Goal: Task Accomplishment & Management: Manage account settings

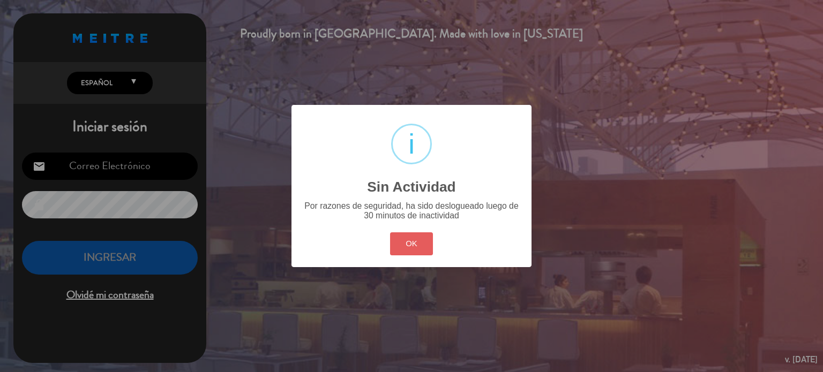
type input "[EMAIL_ADDRESS][DOMAIN_NAME]"
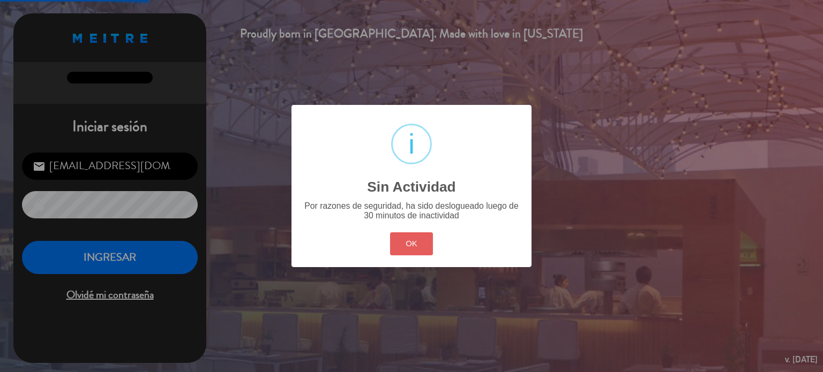
click at [392, 234] on button "OK" at bounding box center [411, 244] width 43 height 23
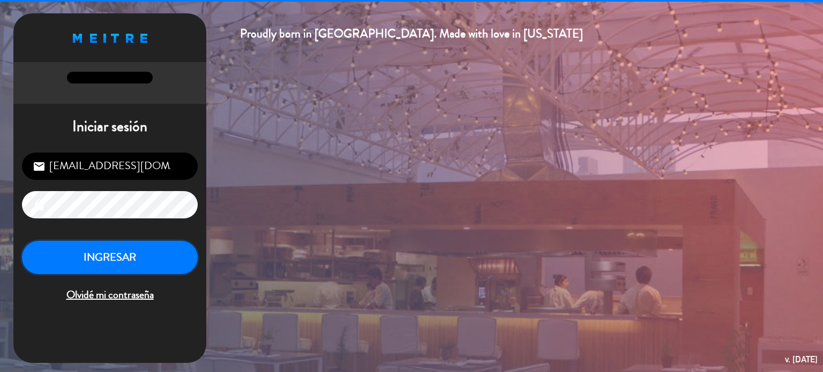
click at [110, 272] on button "INGRESAR" at bounding box center [110, 258] width 176 height 34
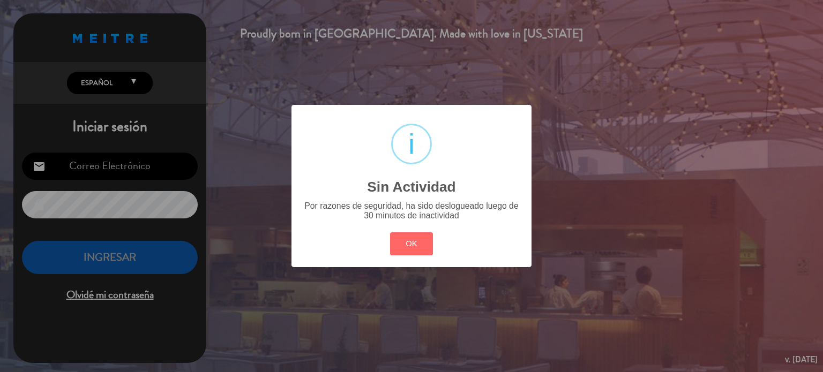
type input "[EMAIL_ADDRESS][DOMAIN_NAME]"
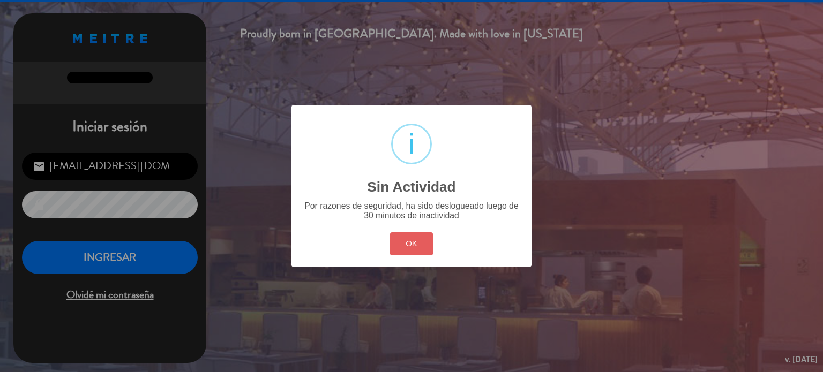
click at [422, 248] on button "OK" at bounding box center [411, 244] width 43 height 23
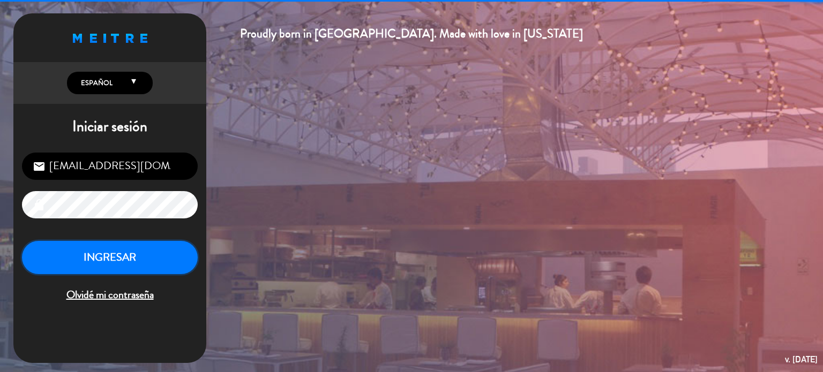
click at [154, 260] on button "INGRESAR" at bounding box center [110, 258] width 176 height 34
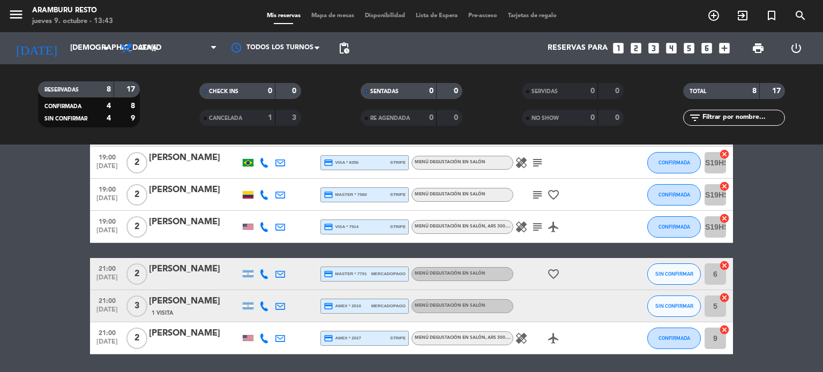
scroll to position [147, 0]
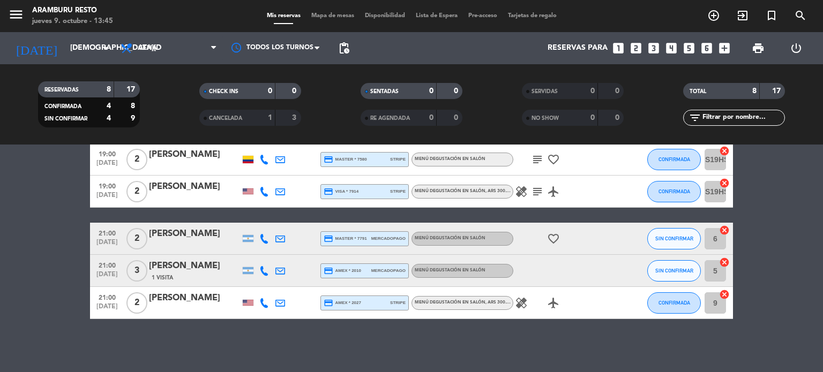
click at [74, 303] on bookings-row "19:00 [DATE] 2 [PERSON_NAME] credit_card master * 3402 stripe Menú degustación …" at bounding box center [411, 183] width 823 height 272
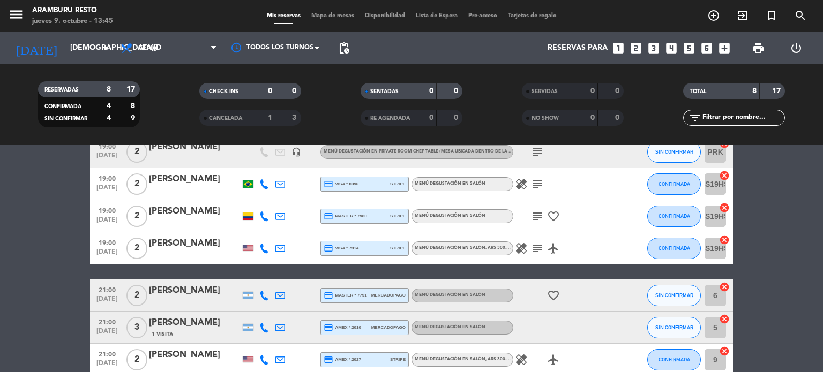
scroll to position [0, 0]
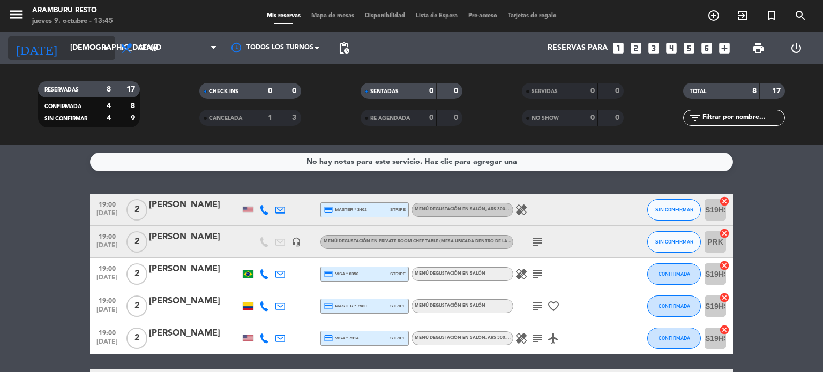
click at [78, 47] on input "[DEMOGRAPHIC_DATA][DATE]" at bounding box center [116, 48] width 102 height 19
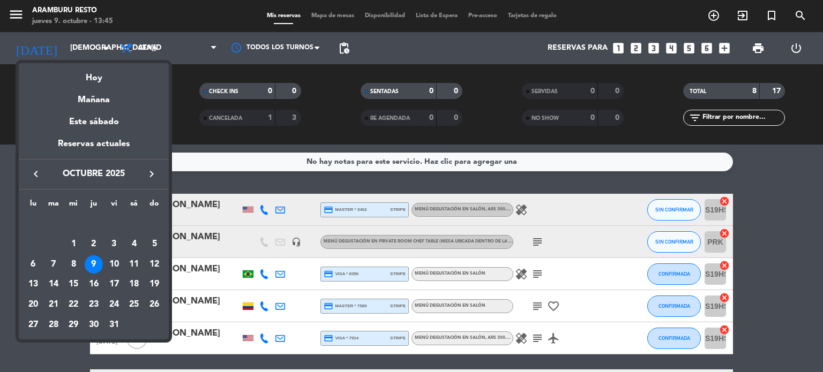
drag, startPoint x: 5, startPoint y: 220, endPoint x: 11, endPoint y: 214, distance: 7.6
click at [6, 220] on div at bounding box center [411, 186] width 823 height 372
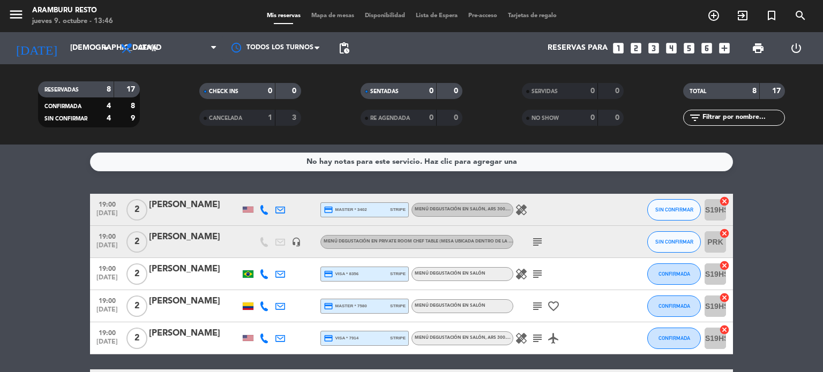
click at [517, 207] on icon "healing" at bounding box center [521, 210] width 13 height 13
click at [517, 269] on icon "healing" at bounding box center [521, 274] width 13 height 13
click at [537, 272] on icon "subject" at bounding box center [537, 274] width 13 height 13
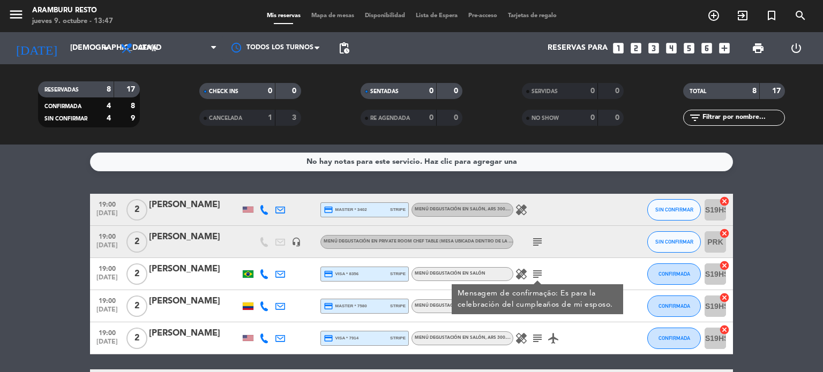
click at [58, 220] on bookings-row "19:00 [DATE] 2 [PERSON_NAME] credit_card master * 3402 stripe Menú degustación …" at bounding box center [411, 330] width 823 height 272
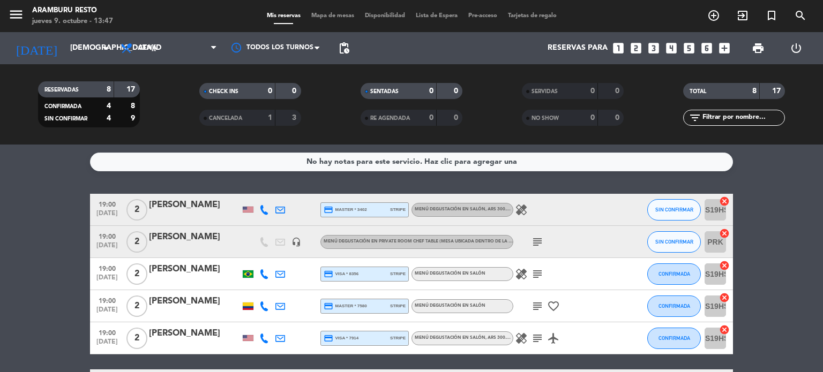
click at [268, 208] on icon at bounding box center [264, 210] width 10 height 10
click at [263, 190] on button "Copiar content_paste" at bounding box center [263, 191] width 33 height 11
click at [656, 207] on span "SIN CONFIRMAR" at bounding box center [674, 210] width 38 height 6
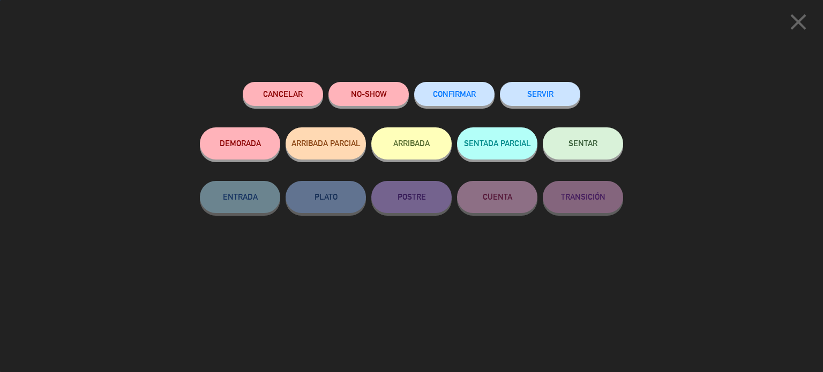
click at [446, 86] on button "CONFIRMAR" at bounding box center [454, 94] width 80 height 24
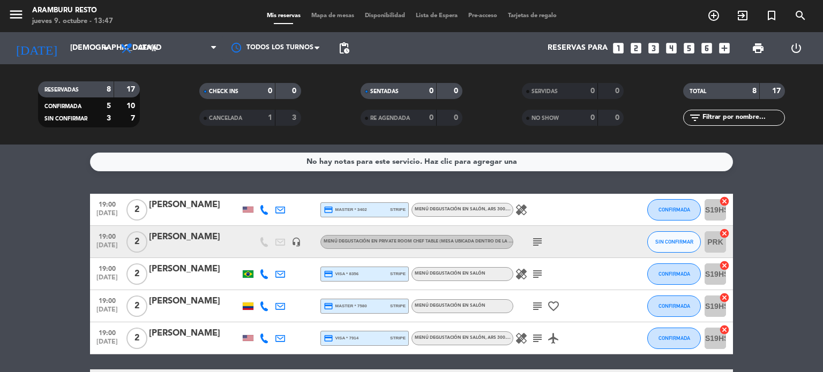
click at [264, 271] on icon at bounding box center [264, 274] width 10 height 10
drag, startPoint x: 259, startPoint y: 252, endPoint x: 279, endPoint y: 193, distance: 62.5
click at [259, 252] on span "Copiar" at bounding box center [254, 256] width 23 height 11
click at [266, 305] on icon at bounding box center [264, 307] width 10 height 10
click at [257, 288] on span "Copiar" at bounding box center [256, 288] width 23 height 11
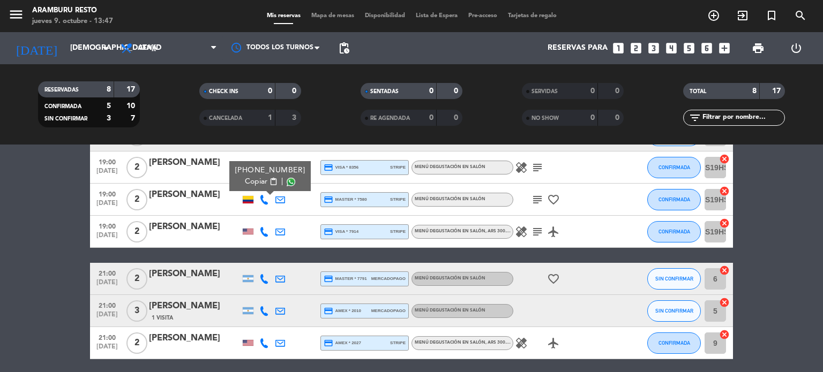
scroll to position [107, 0]
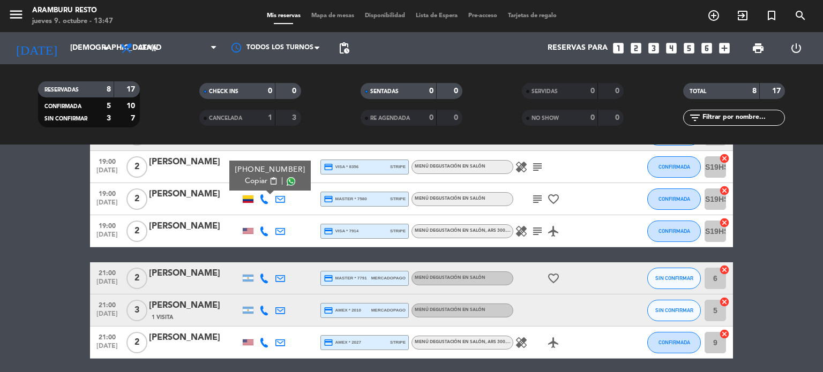
click at [542, 205] on div "subject favorite_border" at bounding box center [561, 199] width 96 height 32
click at [542, 203] on icon "subject" at bounding box center [537, 199] width 13 height 13
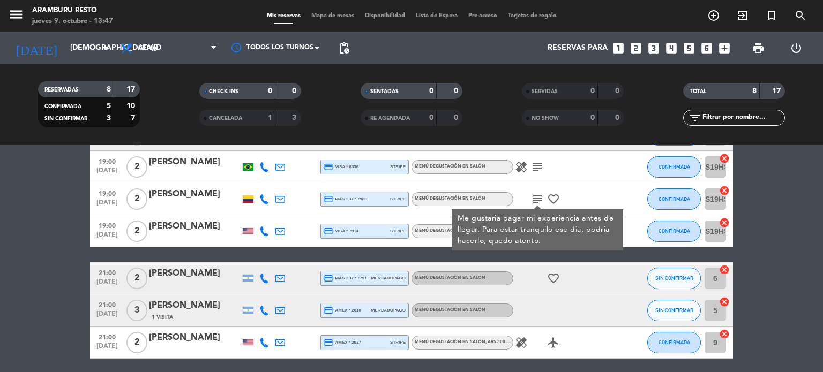
click at [264, 233] on icon at bounding box center [264, 232] width 10 height 10
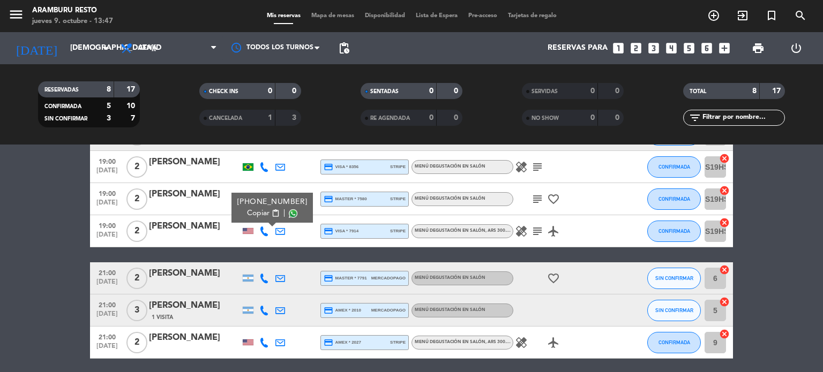
click at [261, 215] on span "Copiar" at bounding box center [258, 213] width 23 height 11
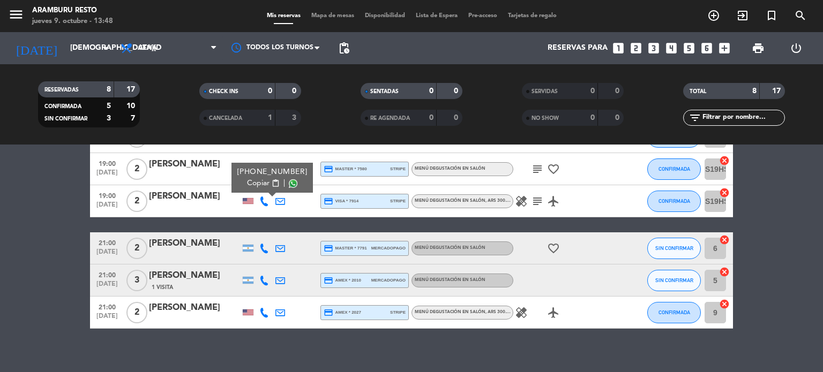
scroll to position [147, 0]
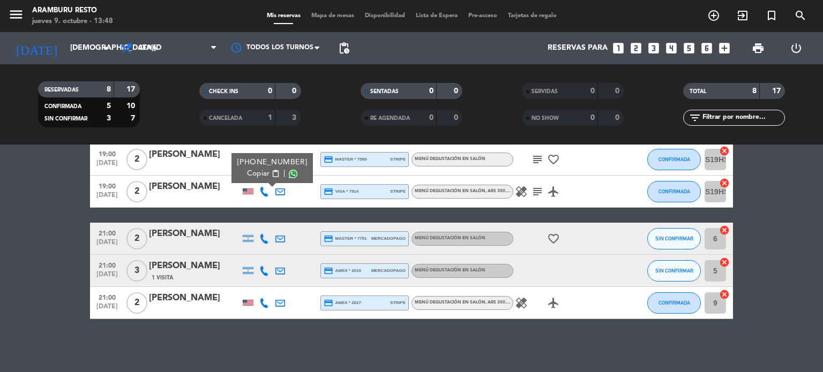
click at [261, 236] on icon at bounding box center [264, 239] width 10 height 10
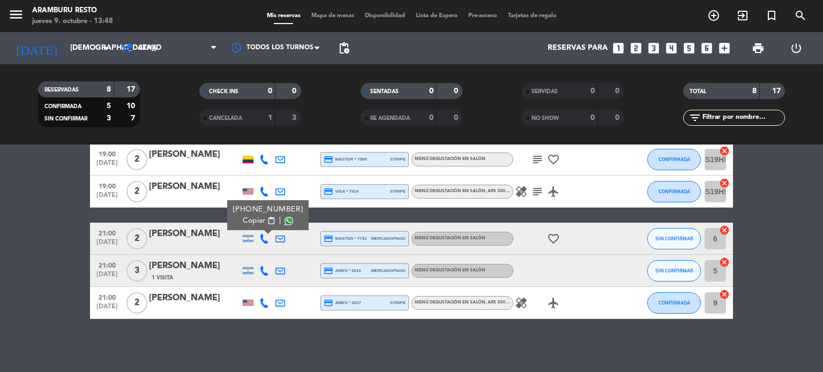
click at [267, 218] on span "content_paste" at bounding box center [271, 221] width 8 height 8
click at [675, 238] on span "SIN CONFIRMAR" at bounding box center [674, 239] width 38 height 6
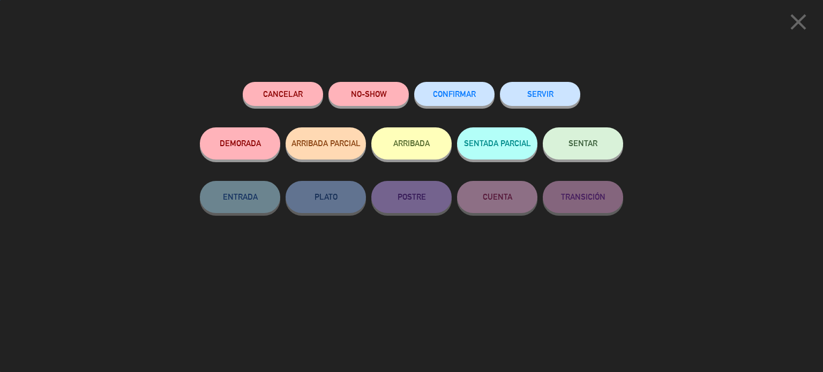
click at [473, 87] on button "CONFIRMAR" at bounding box center [454, 94] width 80 height 24
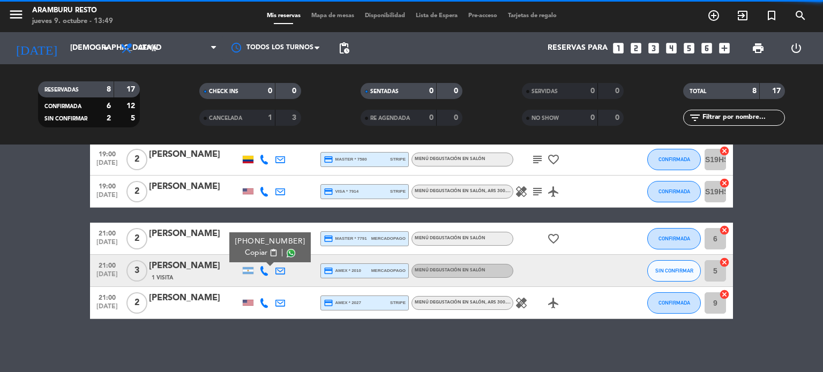
click at [258, 249] on span "Copiar" at bounding box center [256, 253] width 23 height 11
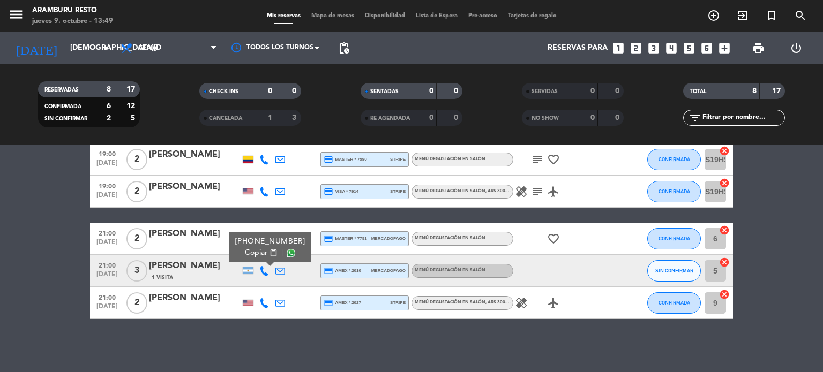
drag, startPoint x: 10, startPoint y: 292, endPoint x: 58, endPoint y: 298, distance: 48.6
click at [10, 292] on bookings-row "19:00 [DATE] 2 [PERSON_NAME] credit_card master * 3402 stripe Menú degustación …" at bounding box center [411, 183] width 823 height 272
click at [261, 303] on icon at bounding box center [264, 303] width 10 height 10
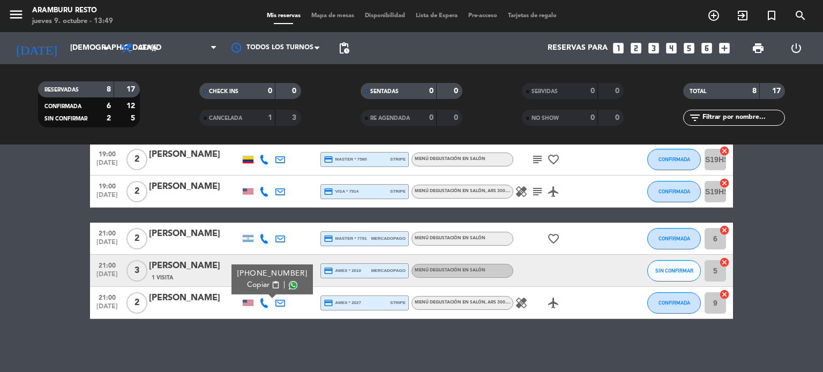
click at [261, 284] on span "Copiar" at bounding box center [258, 285] width 23 height 11
click at [0, 230] on bookings-row "19:00 [DATE] 2 [PERSON_NAME] credit_card master * 3402 stripe Menú degustación …" at bounding box center [411, 183] width 823 height 272
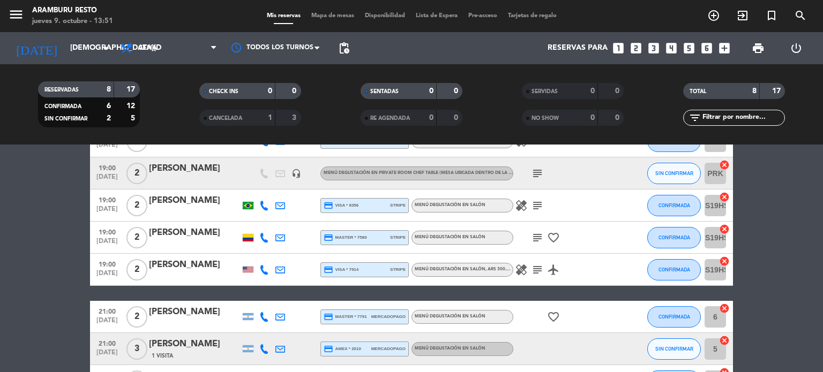
scroll to position [0, 0]
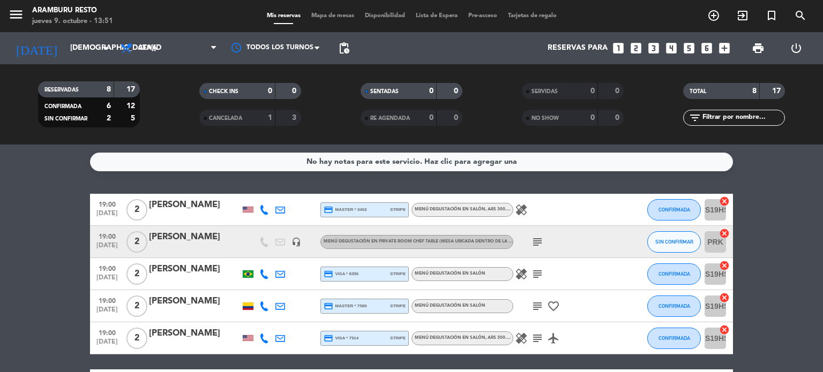
click at [536, 304] on icon "subject" at bounding box center [537, 306] width 13 height 13
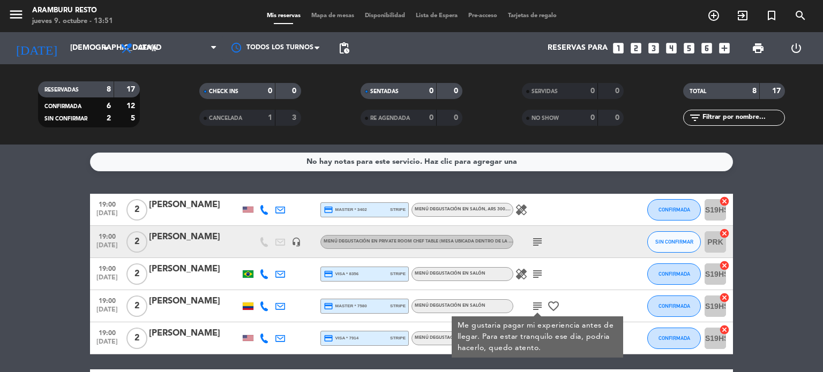
click at [249, 309] on div at bounding box center [248, 307] width 11 height 8
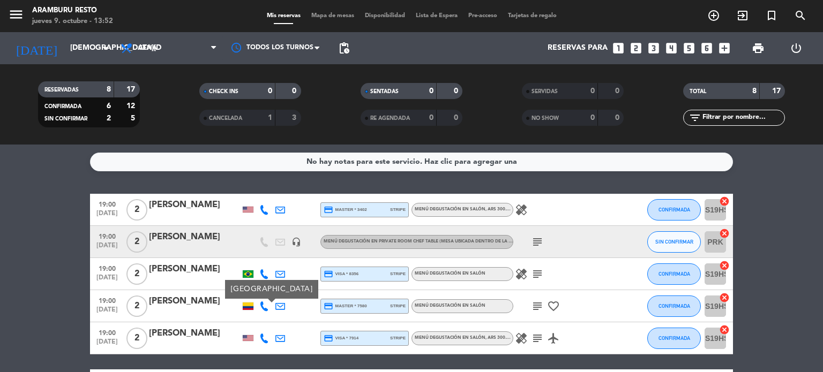
click at [519, 328] on div "healing subject airplanemode_active" at bounding box center [561, 339] width 96 height 32
click at [520, 340] on icon "healing" at bounding box center [521, 338] width 13 height 13
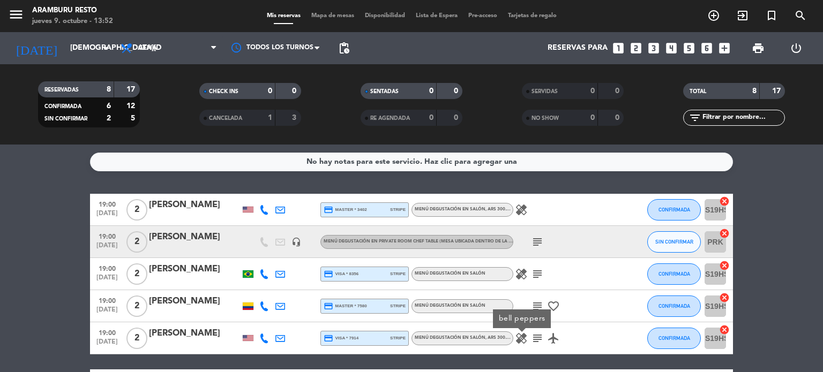
click at [535, 340] on icon "subject" at bounding box center [537, 338] width 13 height 13
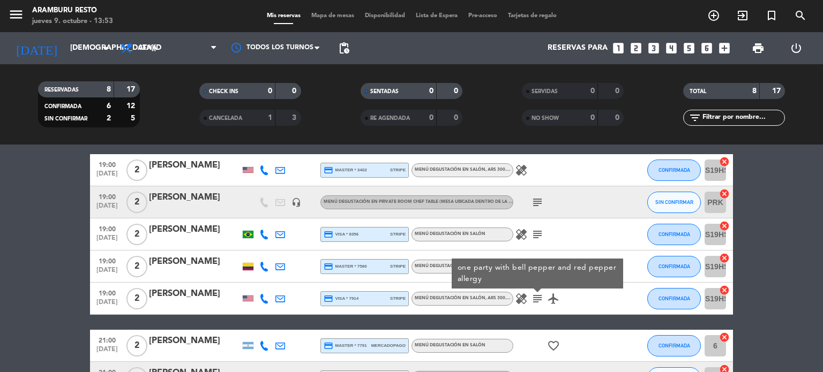
scroll to position [147, 0]
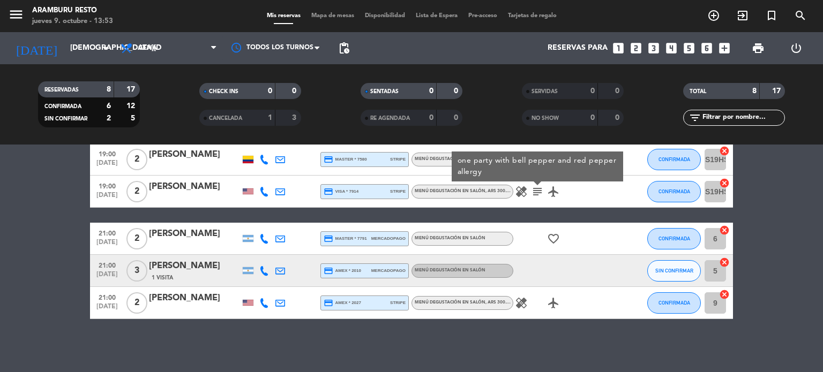
click at [518, 304] on icon "healing" at bounding box center [521, 303] width 13 height 13
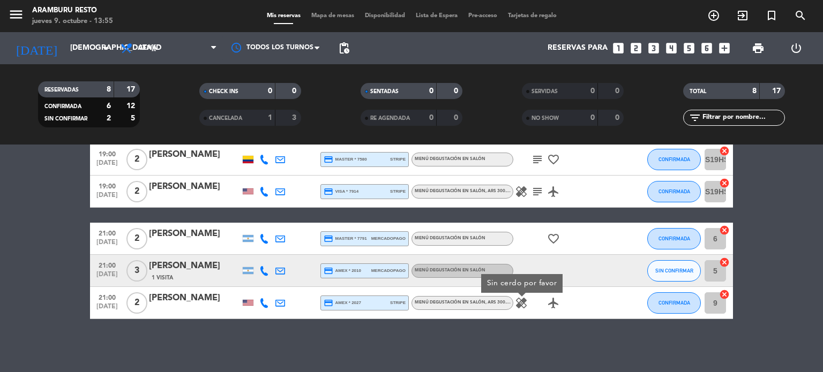
drag, startPoint x: 6, startPoint y: 291, endPoint x: 52, endPoint y: 265, distance: 52.3
click at [8, 291] on bookings-row "19:00 [DATE] 2 [PERSON_NAME] credit_card master * 3402 stripe Menú degustación …" at bounding box center [411, 183] width 823 height 272
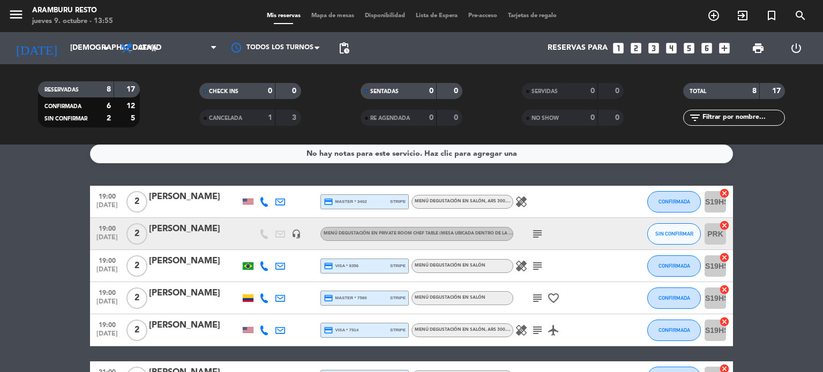
scroll to position [0, 0]
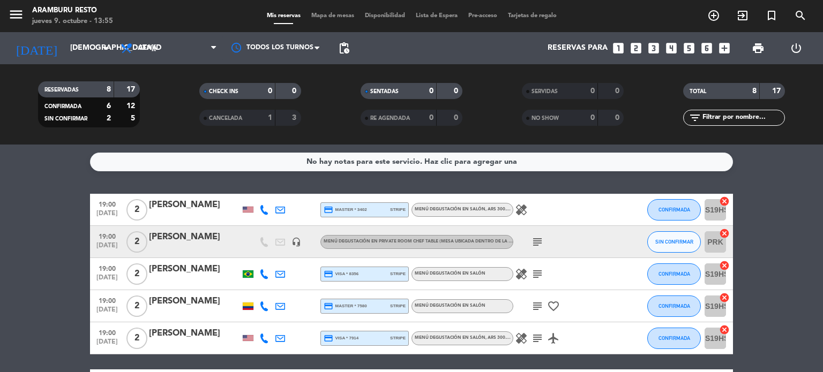
click at [276, 205] on icon at bounding box center [280, 210] width 10 height 10
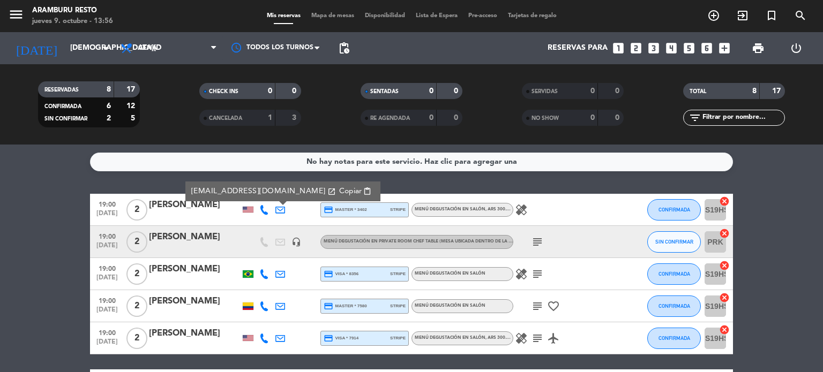
click at [522, 213] on icon "healing" at bounding box center [521, 210] width 13 height 13
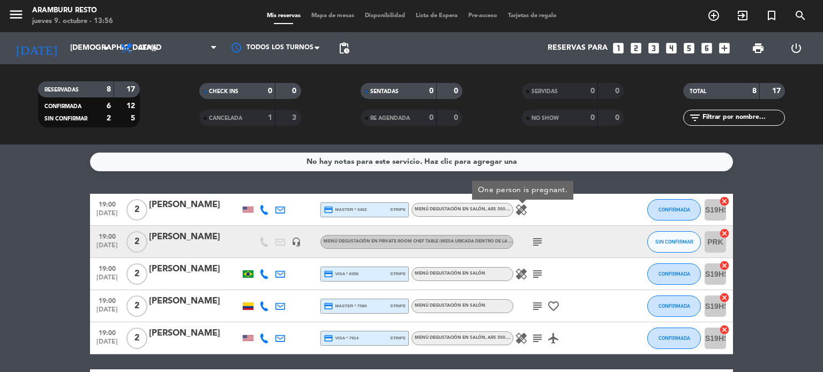
copy div "[PERSON_NAME]"
drag, startPoint x: 229, startPoint y: 269, endPoint x: 145, endPoint y: 262, distance: 84.4
click at [148, 265] on div "19:00 [DATE] 2 [PERSON_NAME] credit_card visa * 8356 stripe Menú degustación en…" at bounding box center [411, 274] width 643 height 32
copy div "[PERSON_NAME]"
drag, startPoint x: 210, startPoint y: 299, endPoint x: 148, endPoint y: 301, distance: 61.6
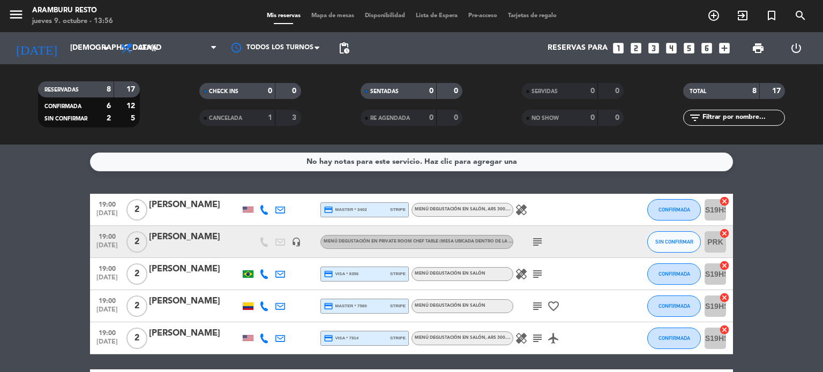
click at [148, 301] on div "19:00 [DATE] 2 [PERSON_NAME] credit_card master * 7580 stripe Menú degustación …" at bounding box center [411, 306] width 643 height 32
copy div "[PERSON_NAME]"
drag, startPoint x: 208, startPoint y: 333, endPoint x: 146, endPoint y: 331, distance: 62.7
click at [146, 331] on div "19:00 [DATE] 2 [PERSON_NAME] credit_card visa * 7914 stripe Menú degustación en…" at bounding box center [411, 339] width 643 height 32
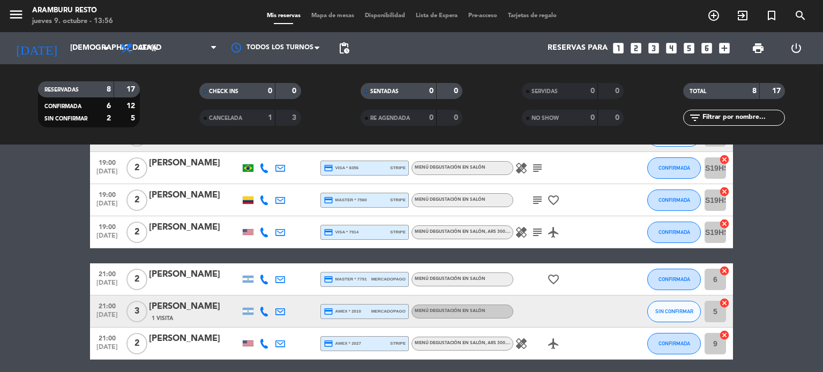
scroll to position [107, 0]
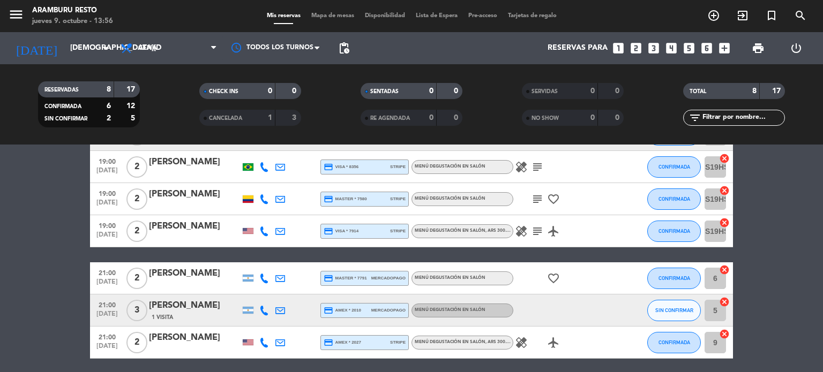
copy div "[PERSON_NAME]"
drag, startPoint x: 233, startPoint y: 270, endPoint x: 146, endPoint y: 272, distance: 86.3
click at [146, 272] on div "21:00 [DATE] 2 [PERSON_NAME] credit_card master * 7791 mercadopago Menú degusta…" at bounding box center [411, 279] width 643 height 32
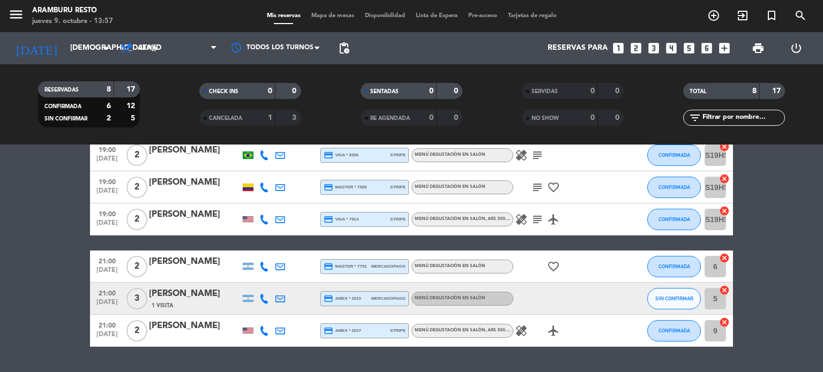
scroll to position [147, 0]
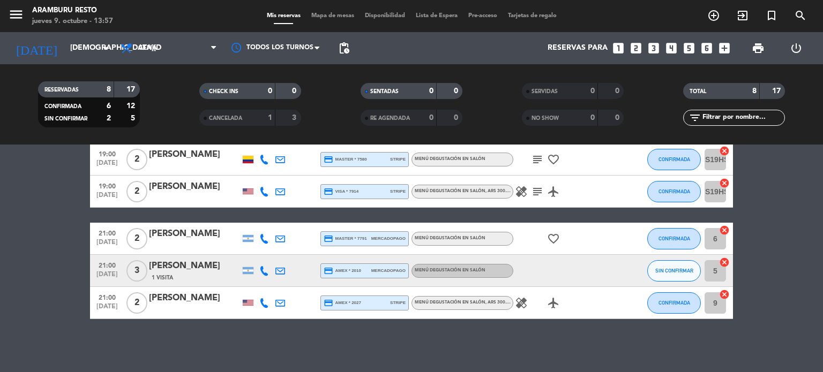
click at [283, 270] on icon at bounding box center [280, 271] width 10 height 10
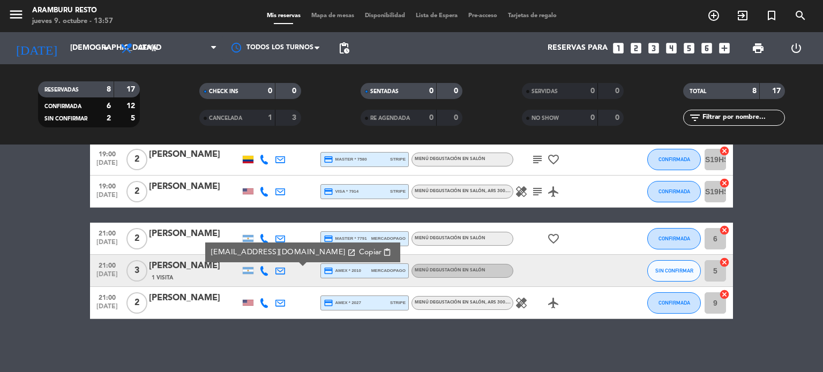
copy div "[PERSON_NAME]"
drag, startPoint x: 176, startPoint y: 264, endPoint x: 144, endPoint y: 267, distance: 32.3
click at [144, 267] on div "21:00 [DATE] 3 Pasi 1 Visita [EMAIL_ADDRESS][DOMAIN_NAME] open_in_new Copiar co…" at bounding box center [411, 271] width 643 height 32
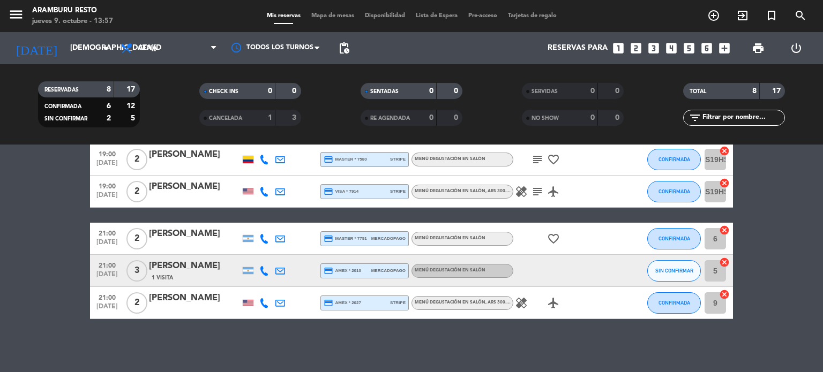
click at [522, 303] on icon "healing" at bounding box center [521, 303] width 13 height 13
click at [284, 304] on icon at bounding box center [280, 303] width 10 height 10
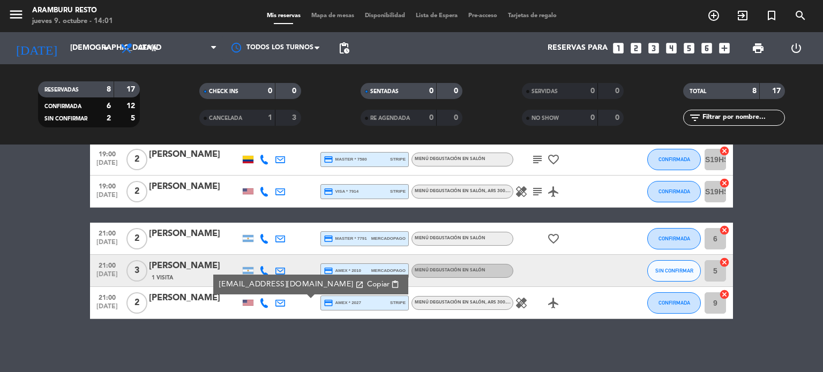
scroll to position [0, 0]
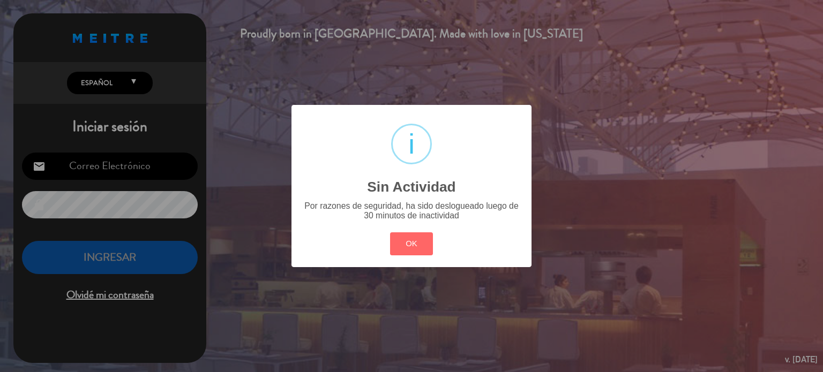
type input "[EMAIL_ADDRESS][DOMAIN_NAME]"
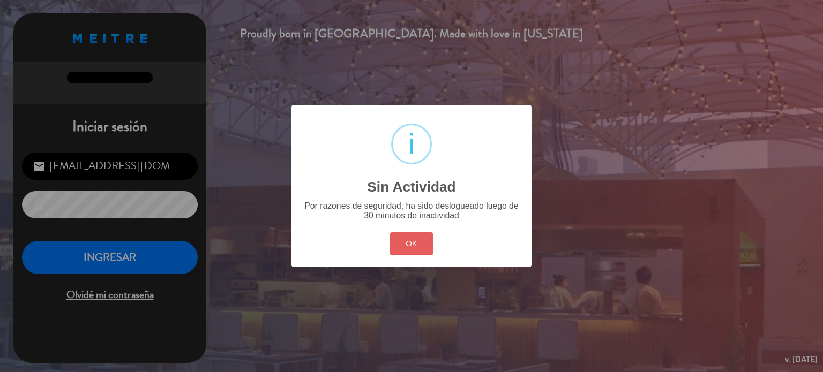
click at [399, 248] on button "OK" at bounding box center [411, 244] width 43 height 23
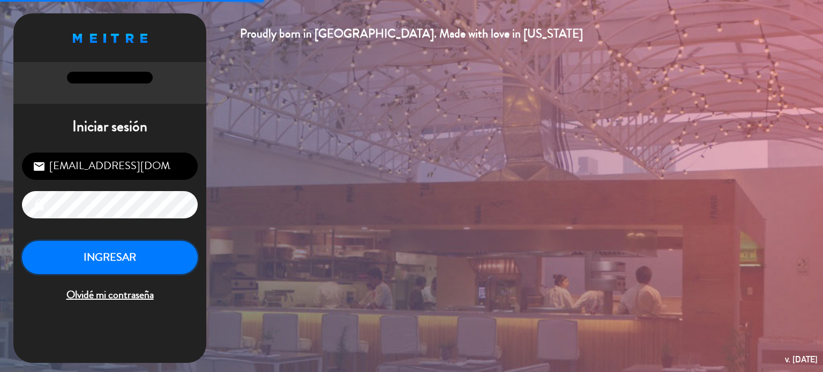
click at [104, 263] on button "INGRESAR" at bounding box center [110, 258] width 176 height 34
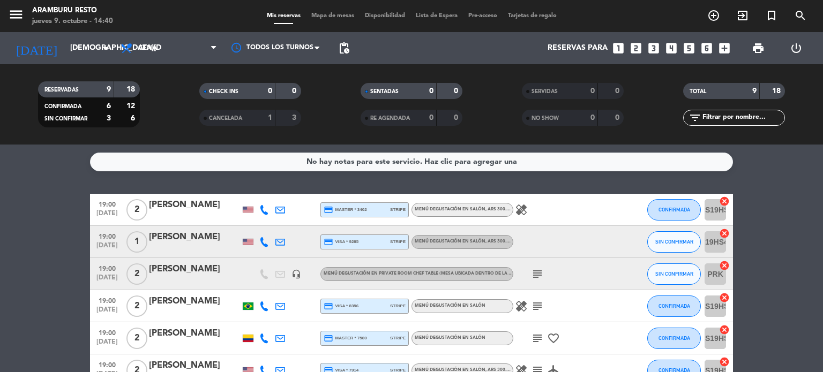
click at [264, 239] on icon at bounding box center [264, 242] width 10 height 10
click at [258, 224] on span "Copiar" at bounding box center [258, 224] width 23 height 11
click at [260, 226] on span "Copiar" at bounding box center [258, 224] width 23 height 11
click at [346, 56] on span "pending_actions" at bounding box center [343, 48] width 21 height 21
click at [344, 47] on span "pending_actions" at bounding box center [344, 48] width 13 height 13
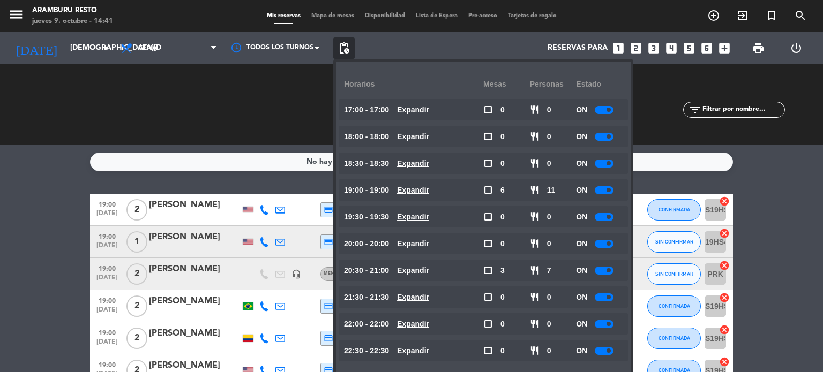
click at [344, 47] on span "pending_actions" at bounding box center [344, 48] width 13 height 13
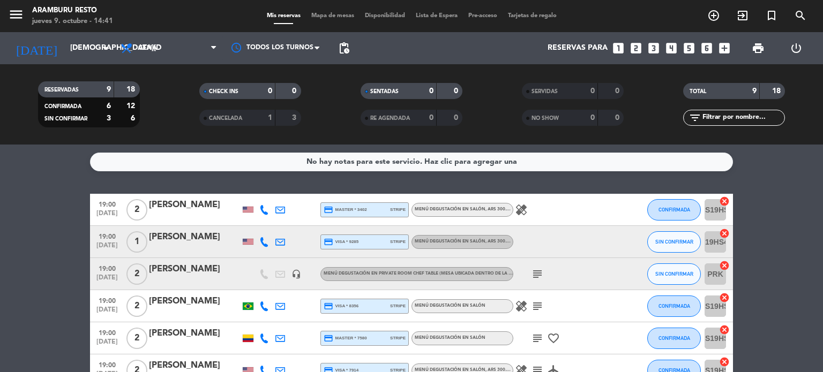
click at [1, 289] on bookings-row "19:00 [DATE] 2 [PERSON_NAME] credit_card master * 3402 stripe Menú degustación …" at bounding box center [411, 346] width 823 height 304
click at [84, 40] on input "[DEMOGRAPHIC_DATA][DATE]" at bounding box center [116, 48] width 102 height 19
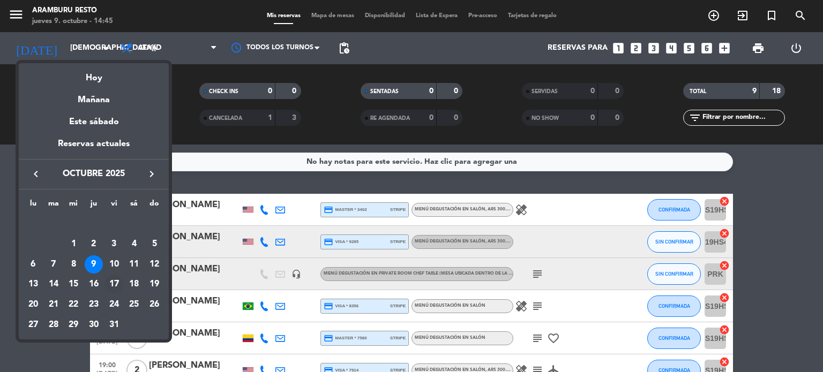
click at [114, 285] on div "17" at bounding box center [114, 284] width 18 height 18
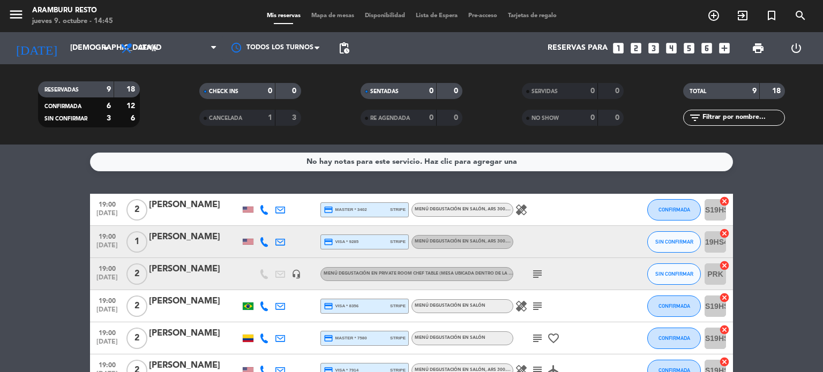
type input "[DATE]"
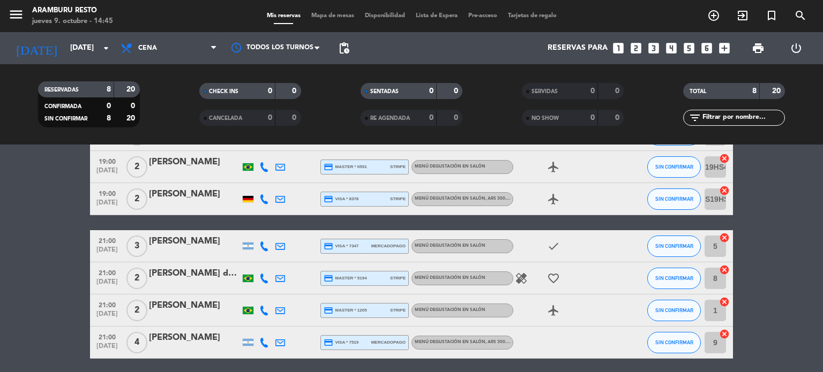
scroll to position [147, 0]
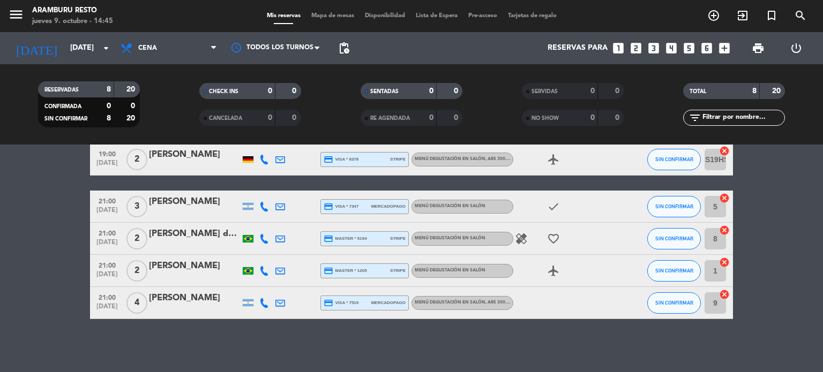
click at [521, 242] on icon "healing" at bounding box center [521, 239] width 13 height 13
click at [0, 242] on bookings-row "19:00 [DATE] 2 [PERSON_NAME] credit_card amex * 1029 stripe Menú degustación en…" at bounding box center [411, 183] width 823 height 272
click at [630, 50] on icon "looks_two" at bounding box center [636, 48] width 14 height 14
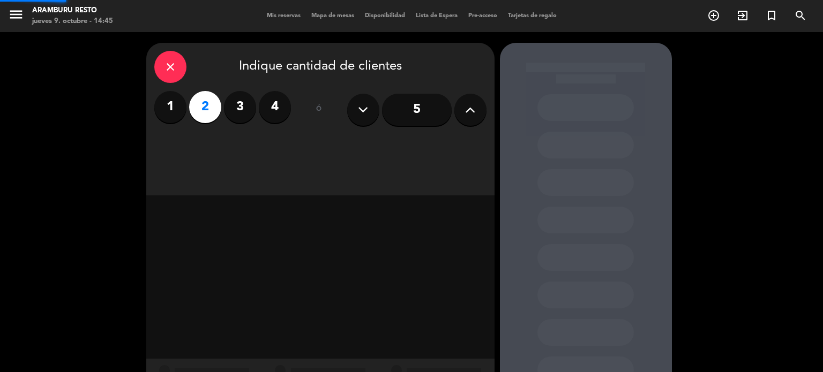
click at [633, 48] on div at bounding box center [586, 224] width 172 height 362
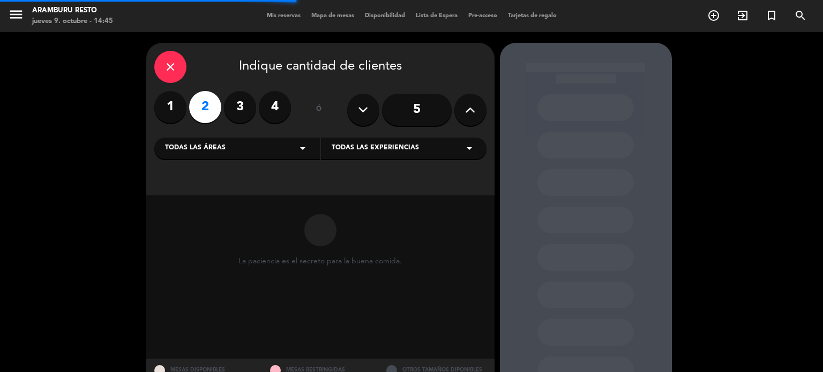
click at [249, 156] on div "Todas las áreas arrow_drop_down" at bounding box center [237, 148] width 166 height 21
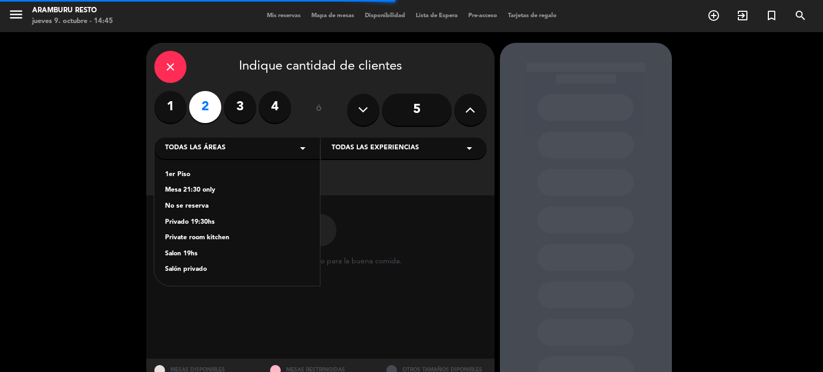
click at [208, 173] on div "1er Piso" at bounding box center [237, 175] width 144 height 11
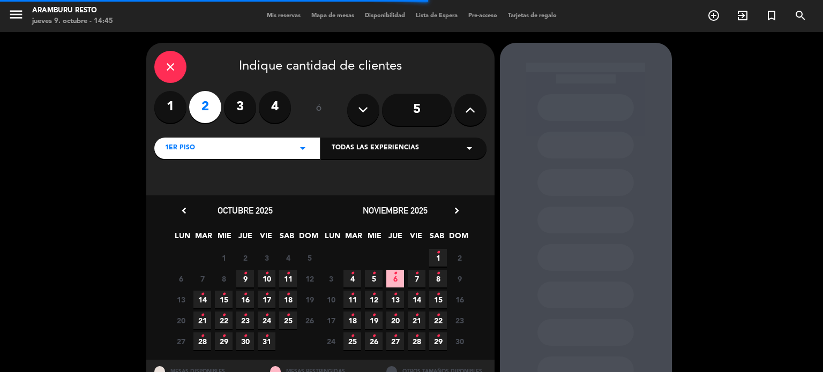
click at [406, 161] on div "close Indique cantidad de clientes 1 2 3 4 ó 5 1er Piso arrow_drop_down Todas l…" at bounding box center [320, 119] width 348 height 153
click at [404, 153] on span "Todas las experiencias" at bounding box center [375, 148] width 87 height 11
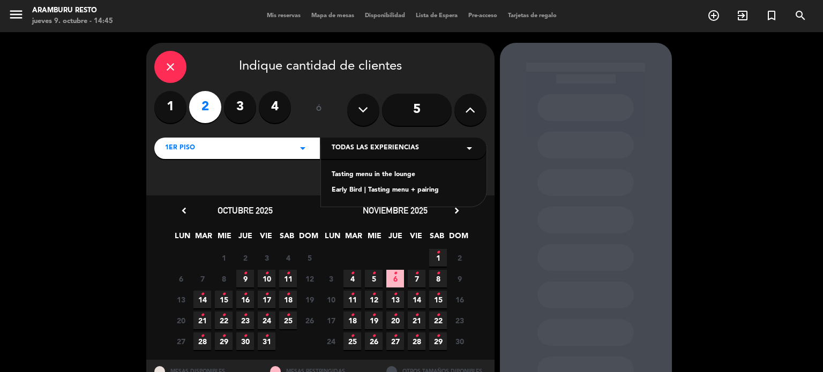
click at [389, 174] on div "Tasting menu in the lounge" at bounding box center [404, 175] width 144 height 11
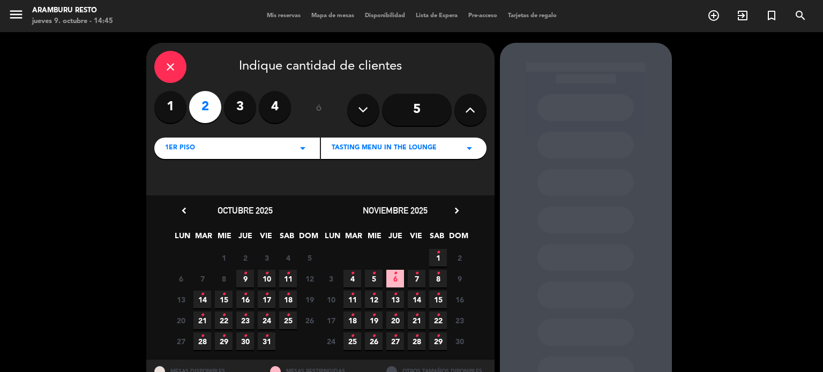
click at [272, 299] on span "17 •" at bounding box center [267, 300] width 18 height 18
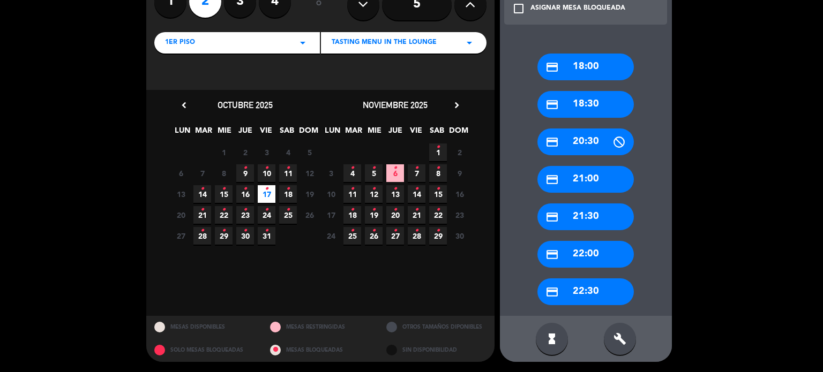
scroll to position [52, 0]
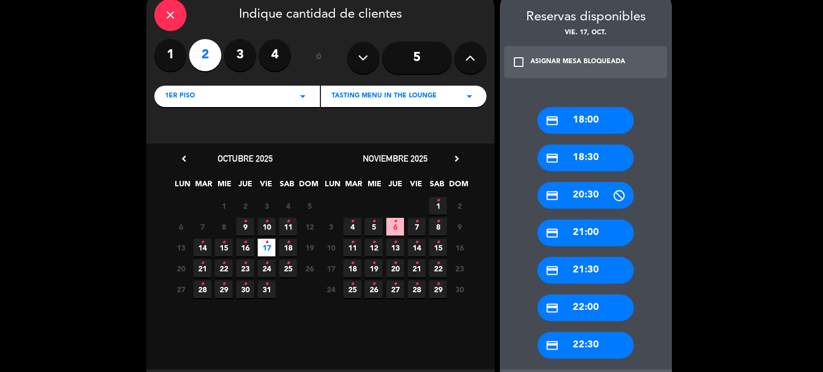
click at [589, 234] on div "credit_card 21:00" at bounding box center [585, 233] width 96 height 27
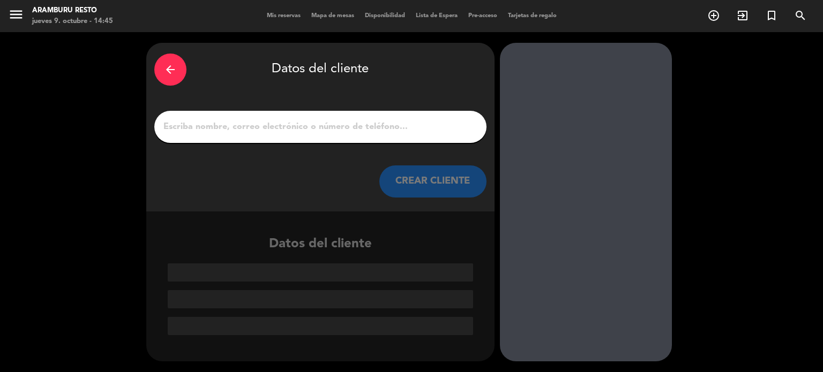
scroll to position [0, 0]
drag, startPoint x: 239, startPoint y: 122, endPoint x: 230, endPoint y: 126, distance: 10.1
click at [239, 122] on input "1" at bounding box center [320, 126] width 316 height 15
click at [216, 125] on input "1" at bounding box center [320, 126] width 316 height 15
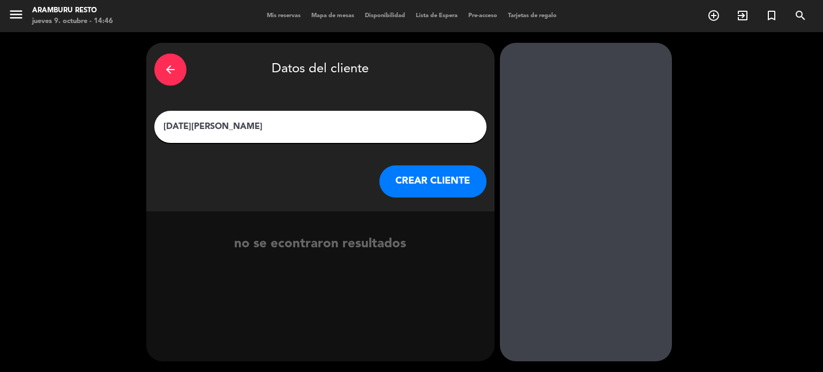
type input "[DATE][PERSON_NAME]"
click at [395, 187] on button "CREAR CLIENTE" at bounding box center [432, 182] width 107 height 32
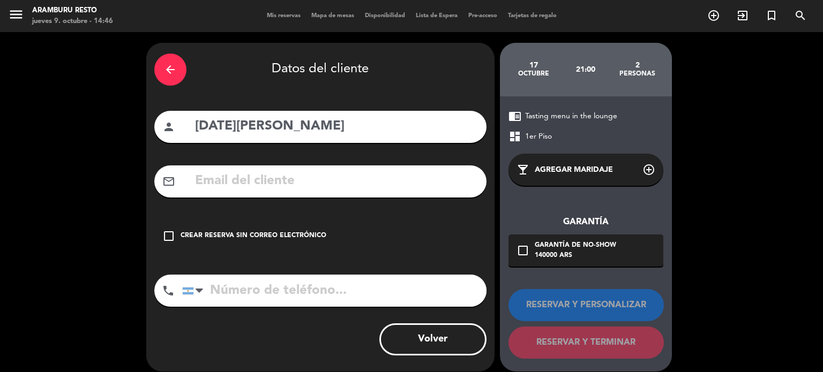
click at [206, 179] on input "text" at bounding box center [336, 181] width 284 height 22
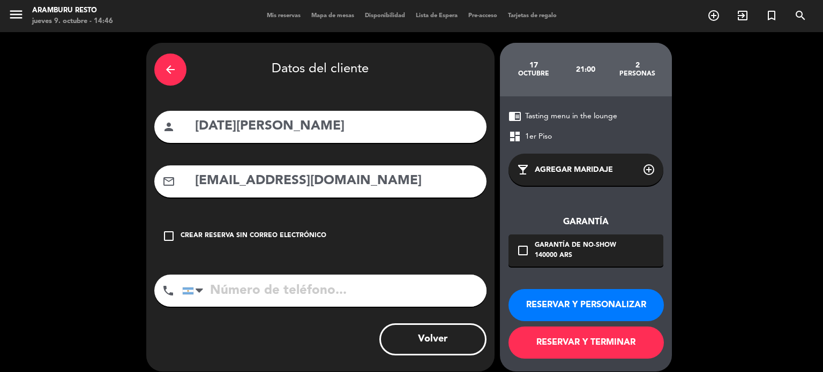
type input "[EMAIL_ADDRESS][DOMAIN_NAME]"
click at [366, 302] on input "tel" at bounding box center [334, 291] width 304 height 32
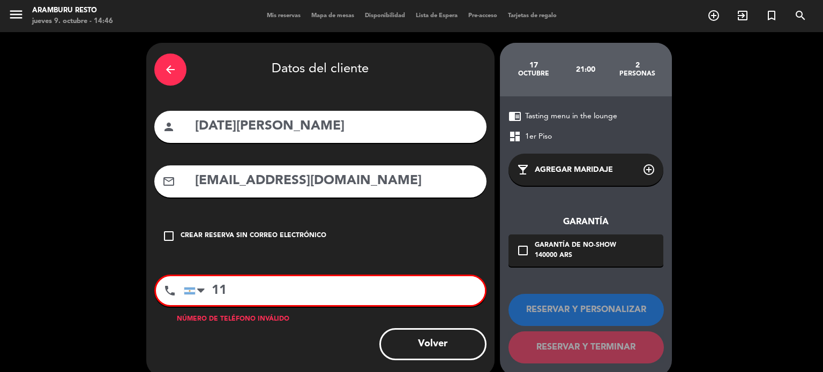
type input "1"
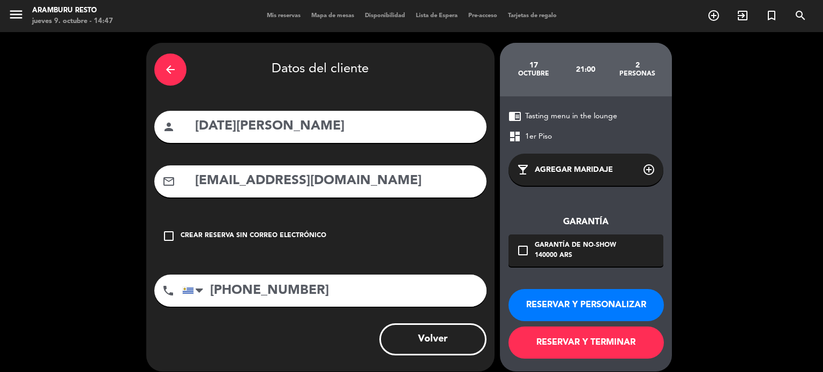
type input "[PHONE_NUMBER]"
click at [559, 340] on button "RESERVAR Y TERMINAR" at bounding box center [585, 343] width 155 height 32
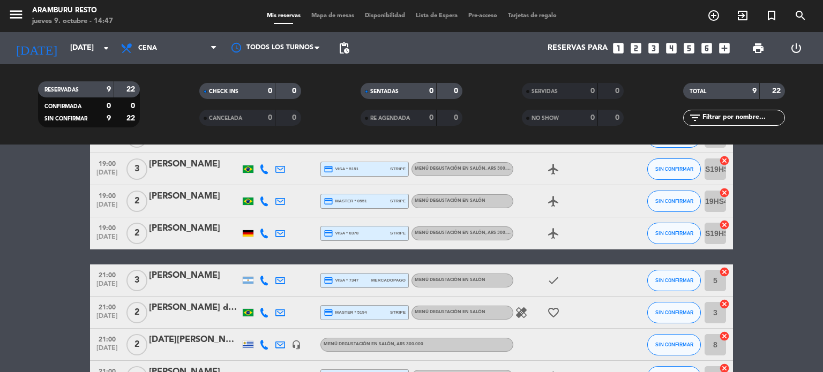
scroll to position [72, 0]
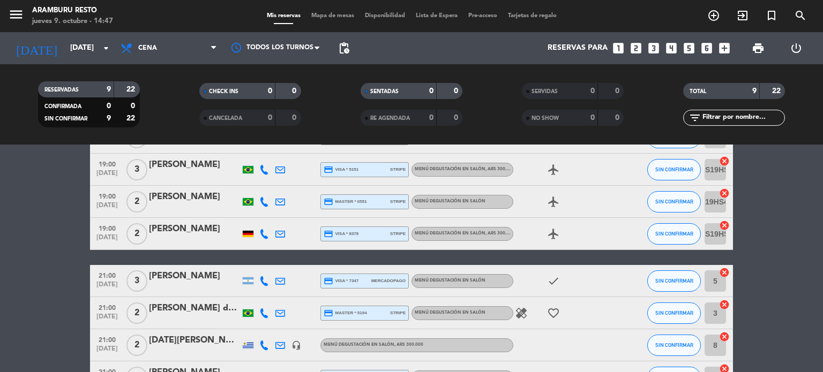
click at [194, 332] on div "21:00 [DATE] 2 [DATE][PERSON_NAME] headset_mic Menú degustación en salón , ARS …" at bounding box center [411, 345] width 643 height 32
click at [191, 340] on div "[DATE][PERSON_NAME]" at bounding box center [194, 341] width 91 height 14
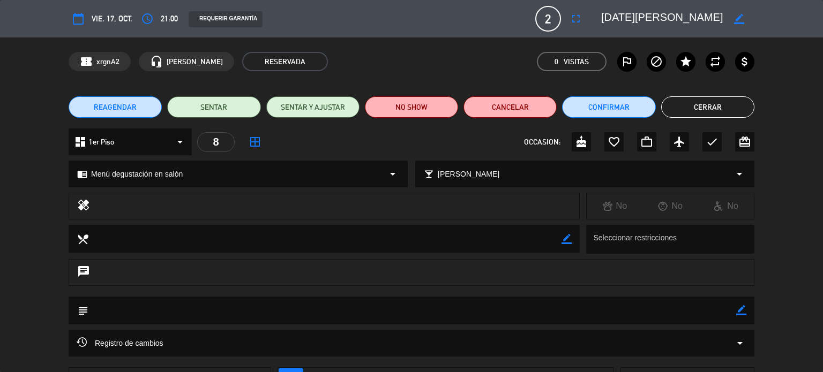
scroll to position [86, 0]
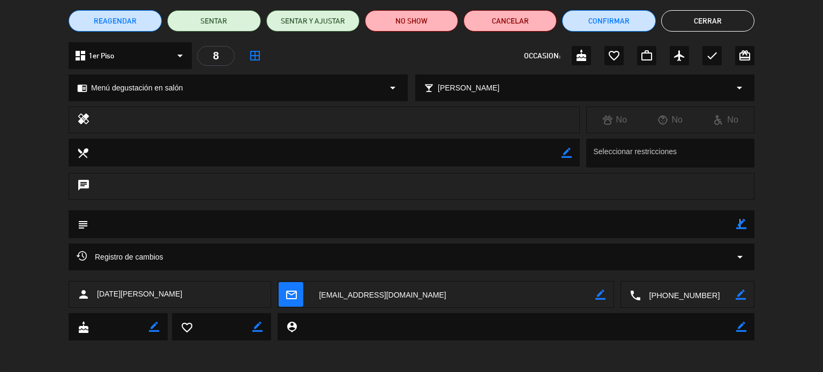
click at [739, 228] on icon "border_color" at bounding box center [741, 224] width 10 height 10
drag, startPoint x: 717, startPoint y: 228, endPoint x: 679, endPoint y: 227, distance: 37.5
click at [715, 227] on textarea at bounding box center [412, 224] width 648 height 27
drag, startPoint x: 737, startPoint y: 227, endPoint x: 722, endPoint y: 244, distance: 23.2
click at [737, 228] on icon at bounding box center [741, 224] width 10 height 10
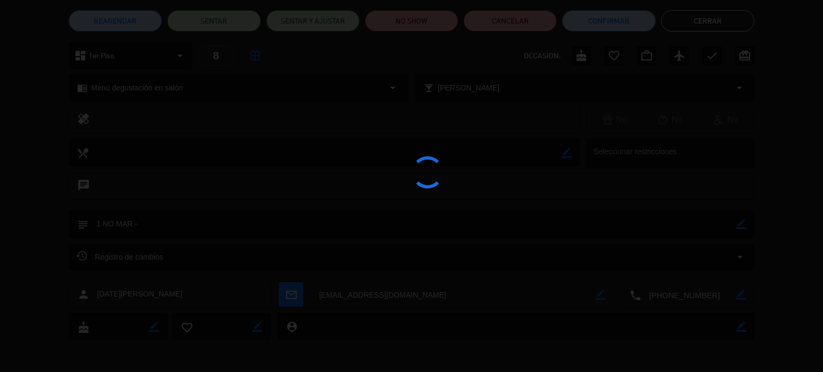
type textarea "1 NO MAR -"
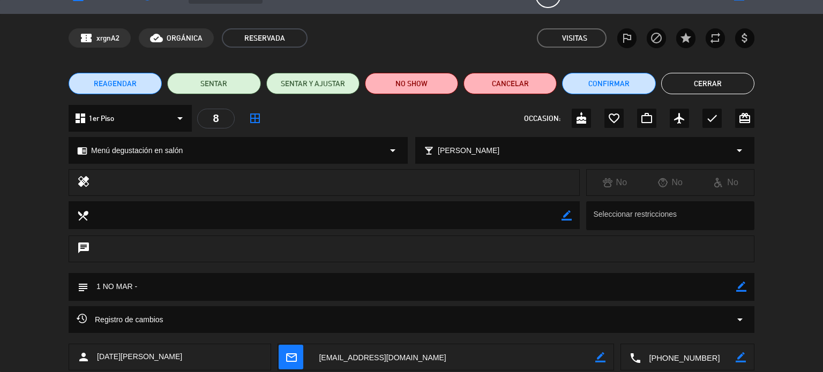
scroll to position [0, 0]
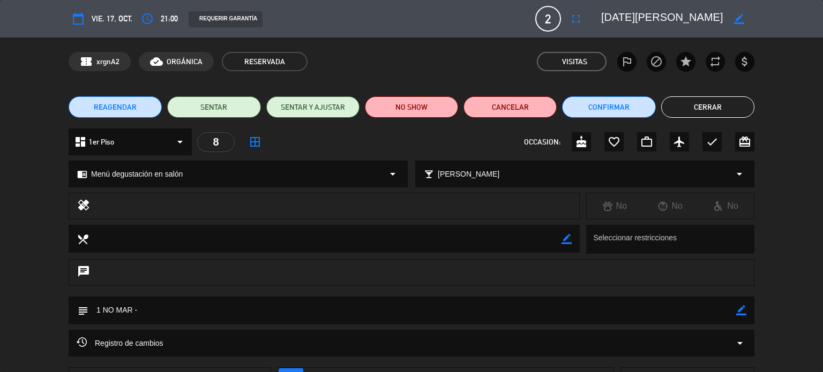
click at [690, 104] on button "Cerrar" at bounding box center [707, 106] width 93 height 21
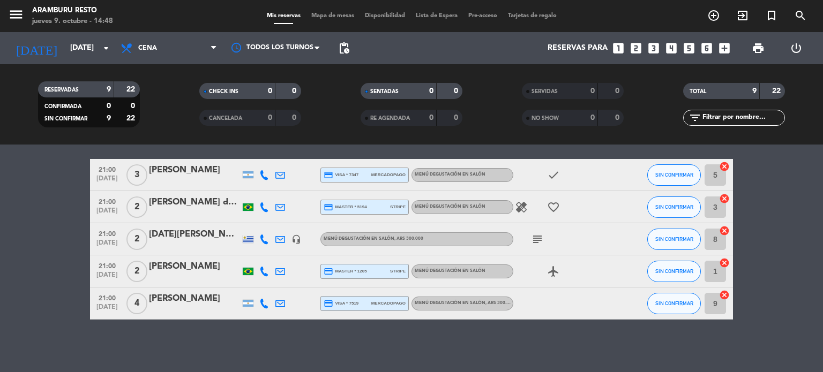
scroll to position [179, 0]
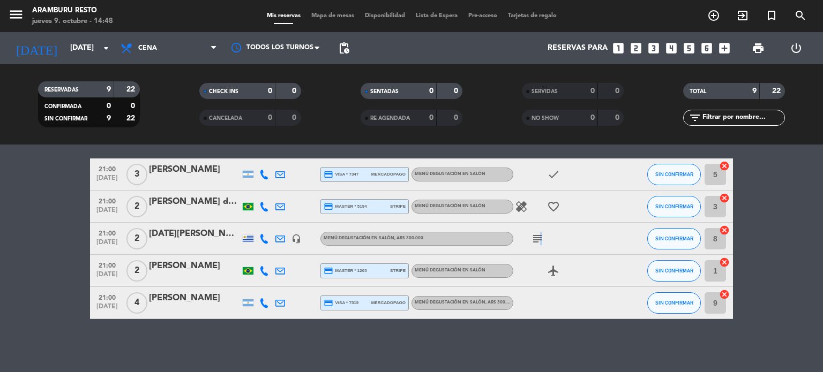
click at [540, 245] on div "subject" at bounding box center [561, 239] width 96 height 32
click at [537, 234] on icon "subject" at bounding box center [537, 239] width 13 height 13
click at [187, 239] on div "[DATE][PERSON_NAME]" at bounding box center [194, 234] width 91 height 14
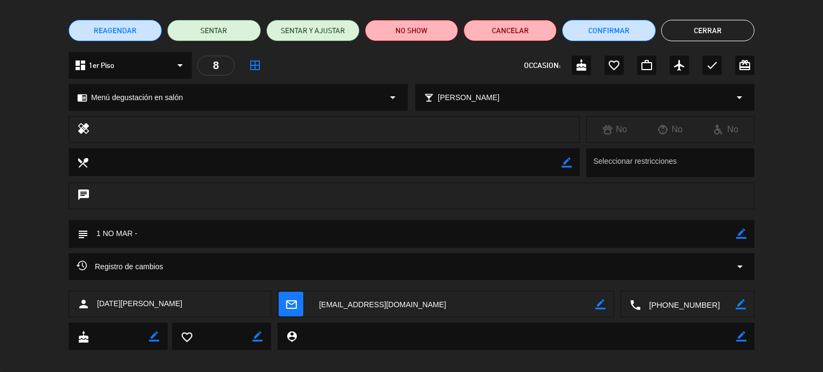
scroll to position [86, 0]
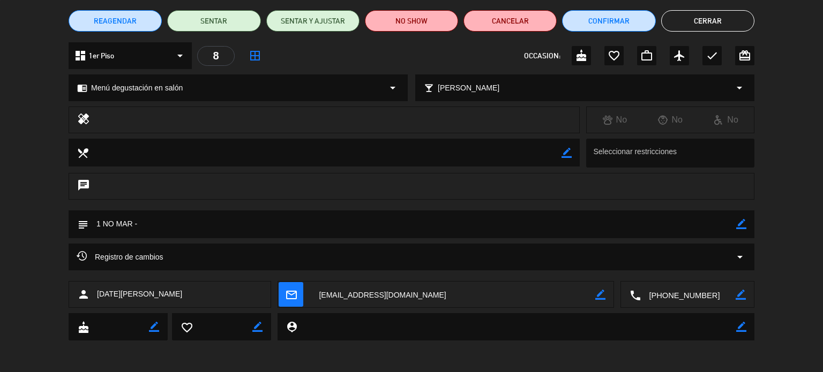
drag, startPoint x: 739, startPoint y: 223, endPoint x: 474, endPoint y: 214, distance: 265.9
click at [738, 223] on icon "border_color" at bounding box center [741, 224] width 10 height 10
click at [448, 235] on textarea at bounding box center [412, 224] width 648 height 27
type textarea "1 NO MAR - A2025/036"
click at [746, 223] on icon at bounding box center [741, 224] width 10 height 10
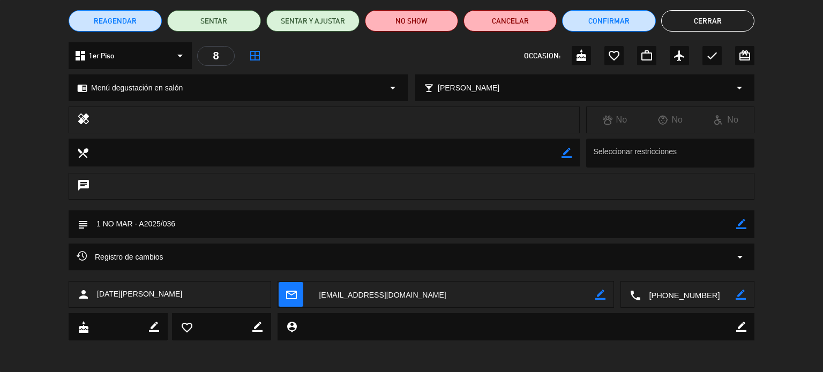
click at [708, 4] on div "REAGENDAR SENTAR SENTAR Y AJUSTAR NO SHOW Cancelar Confirmar Cerrar" at bounding box center [411, 20] width 823 height 43
click at [709, 15] on button "Cerrar" at bounding box center [707, 20] width 93 height 21
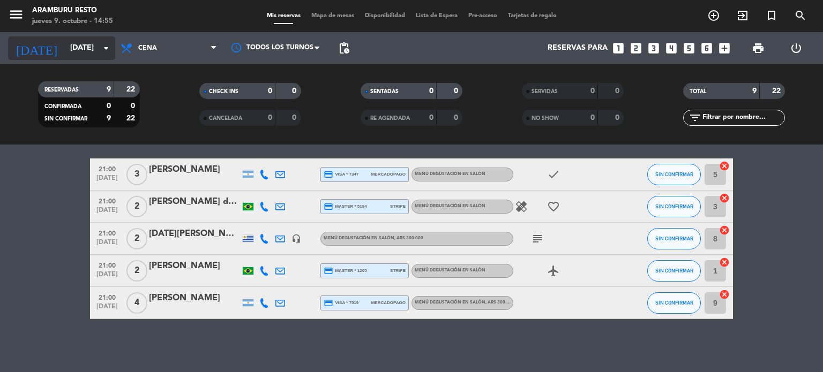
click at [65, 42] on input "[DATE]" at bounding box center [116, 48] width 102 height 19
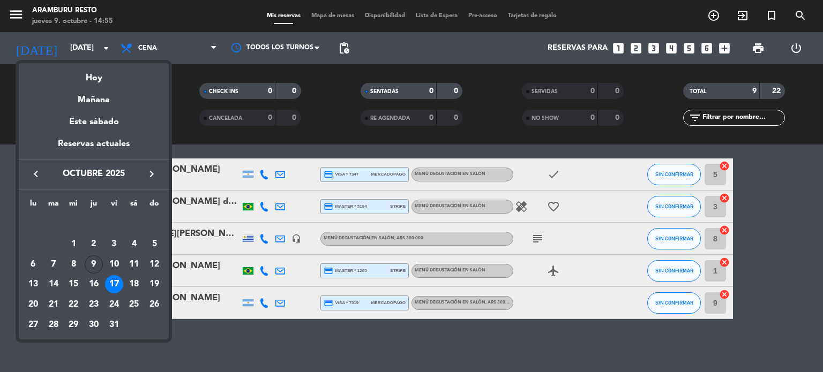
click at [98, 261] on div "9" at bounding box center [94, 265] width 18 height 18
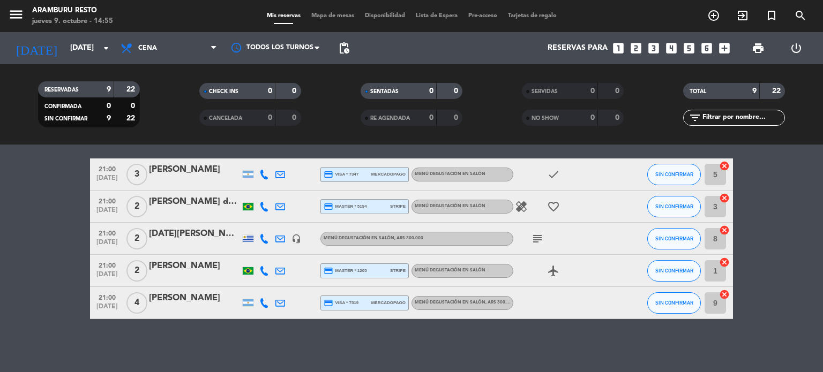
type input "[DEMOGRAPHIC_DATA][DATE]"
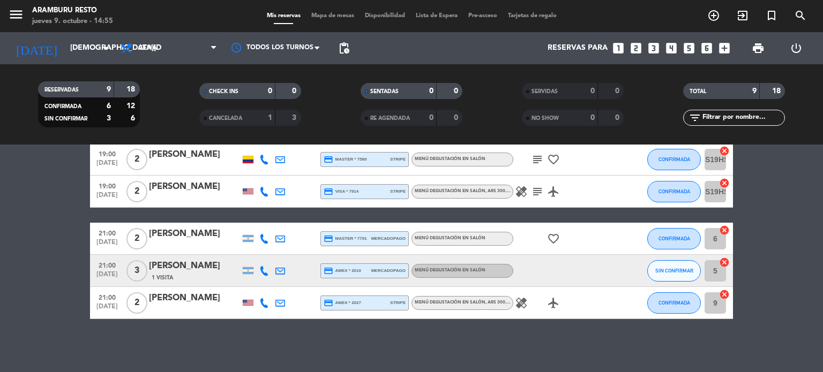
scroll to position [0, 0]
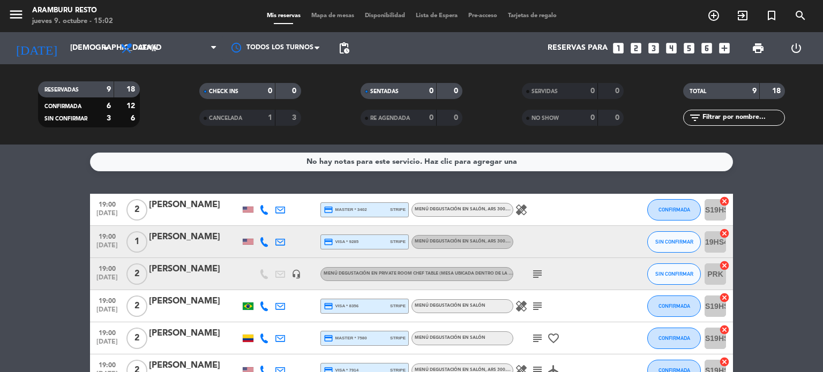
click at [21, 159] on div "No hay notas para este servicio. Haz clic para agregar una 19:00 [DATE] 2 [PERS…" at bounding box center [411, 259] width 823 height 228
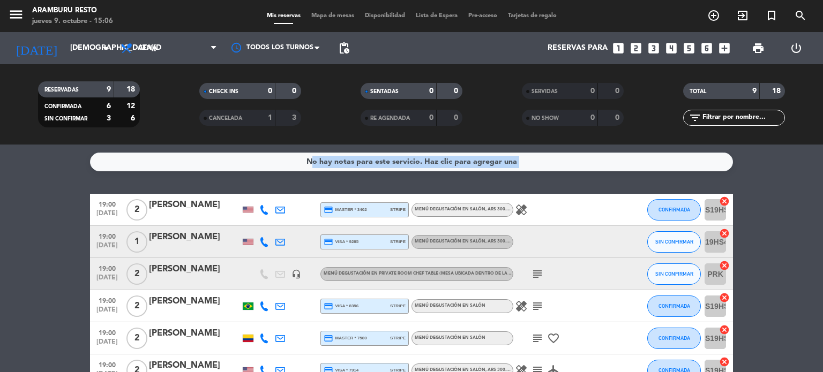
click at [47, 229] on bookings-row "19:00 [DATE] 2 [PERSON_NAME] credit_card master * 3402 stripe Menú degustación …" at bounding box center [411, 346] width 823 height 304
